Goal: Find specific page/section

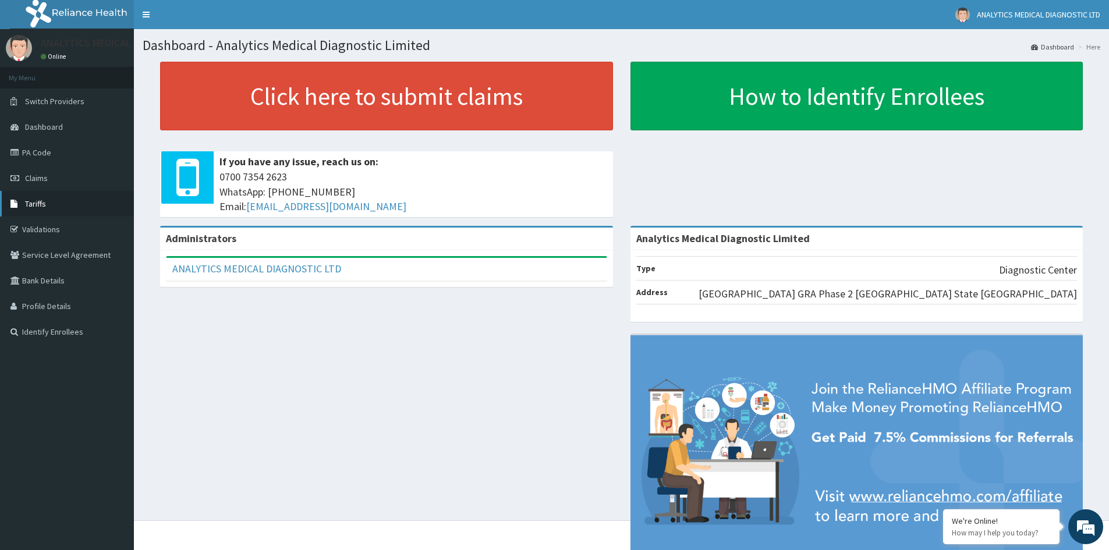
click at [46, 204] on link "Tariffs" at bounding box center [67, 204] width 134 height 26
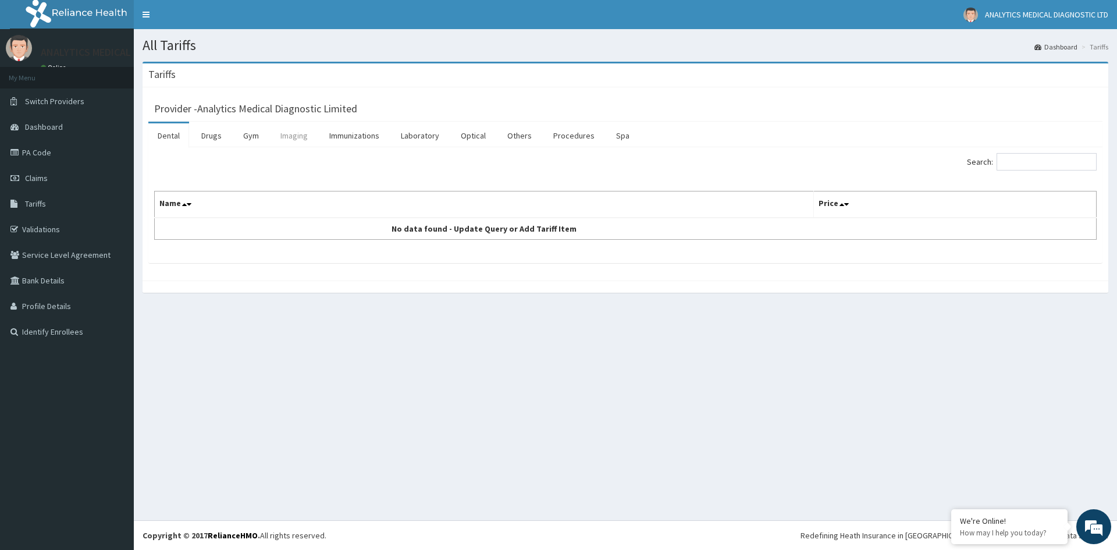
click at [303, 141] on link "Imaging" at bounding box center [294, 135] width 46 height 24
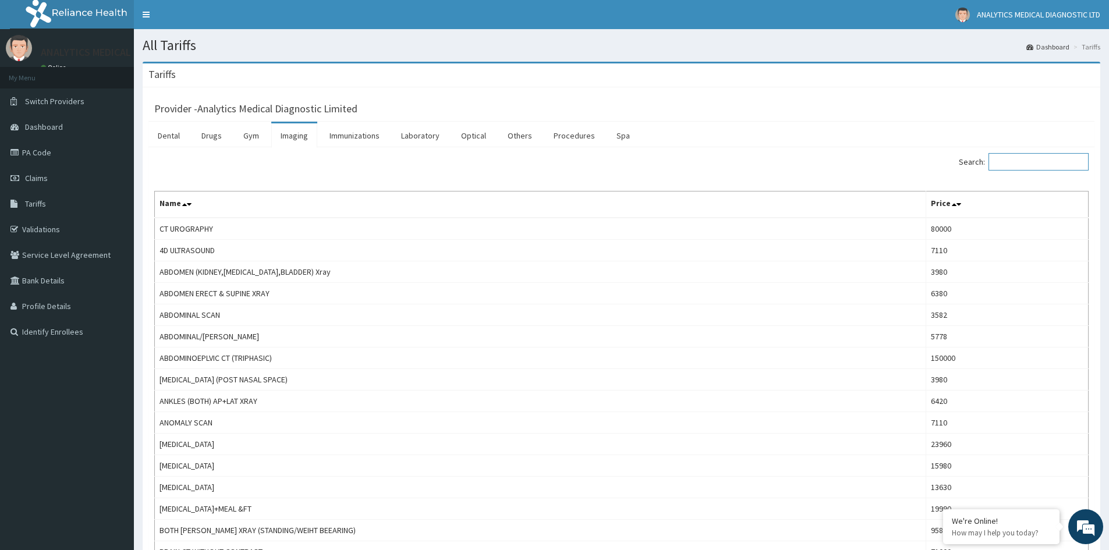
click at [1041, 159] on input "Search:" at bounding box center [1038, 161] width 100 height 17
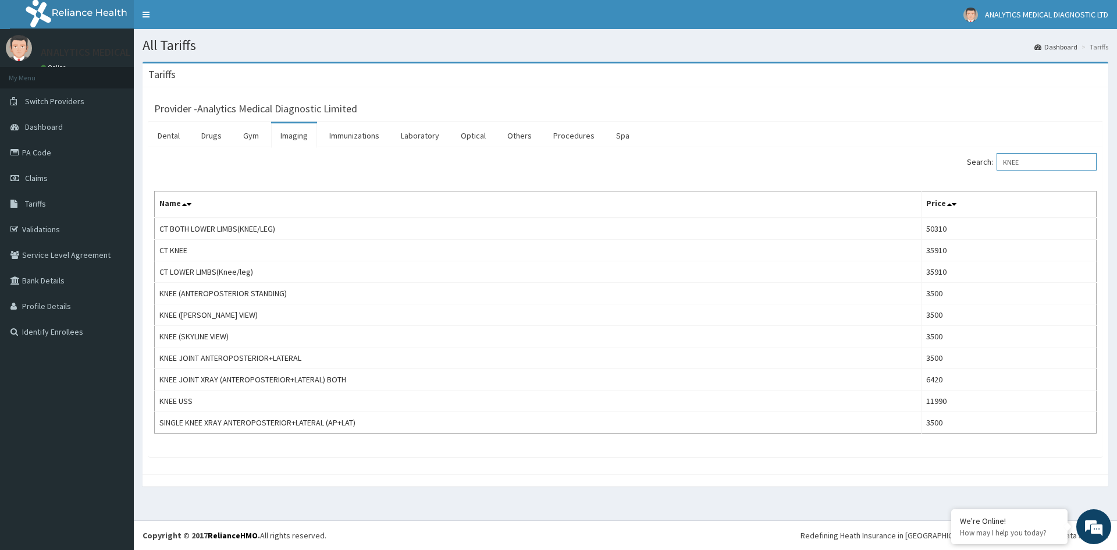
click at [1057, 168] on input "KNEE" at bounding box center [1047, 161] width 100 height 17
type input "K"
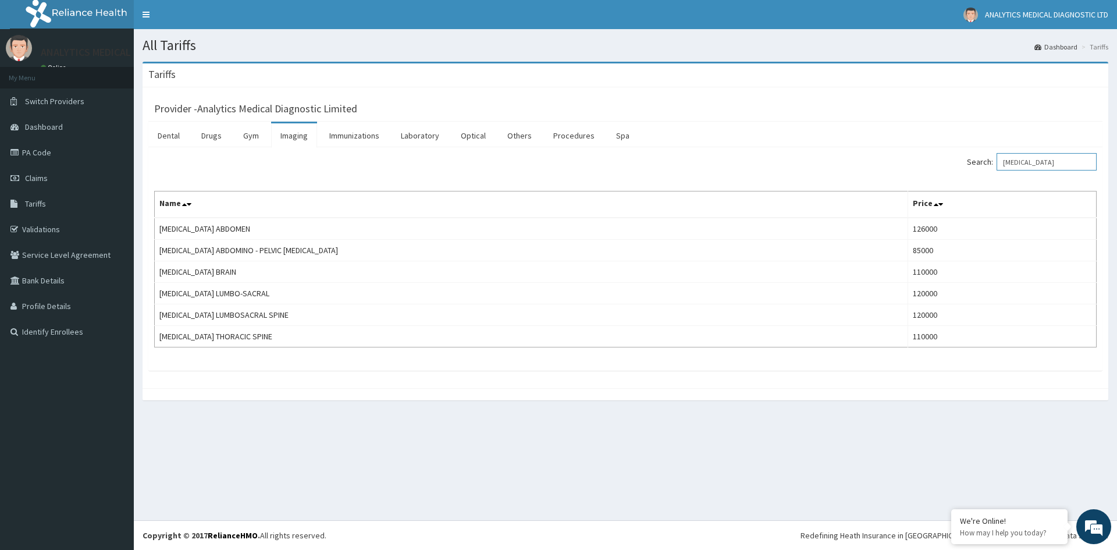
type input "[MEDICAL_DATA]"
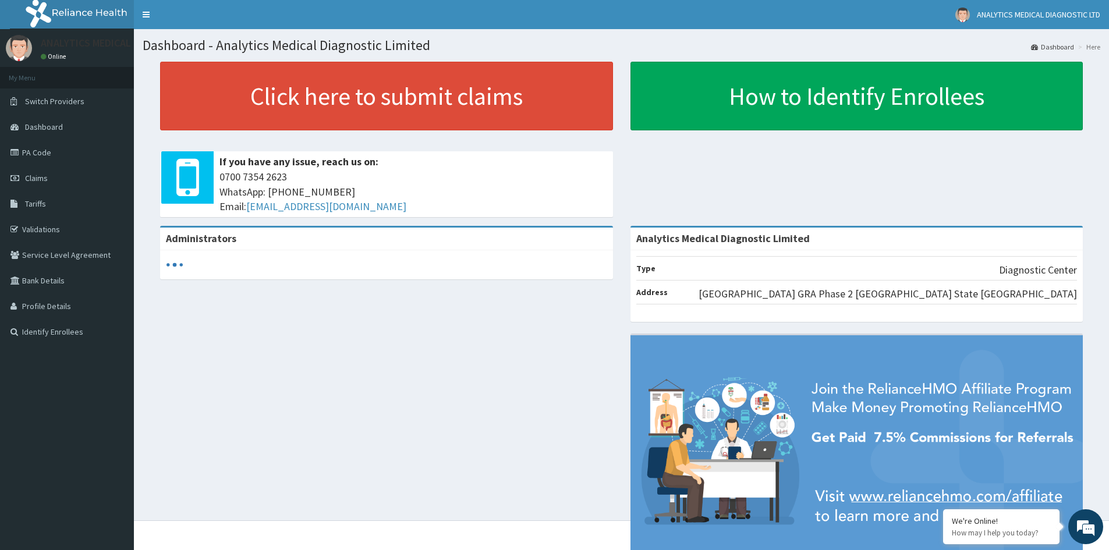
click at [94, 164] on link "PA Code" at bounding box center [67, 153] width 134 height 26
